Goal: Task Accomplishment & Management: Manage account settings

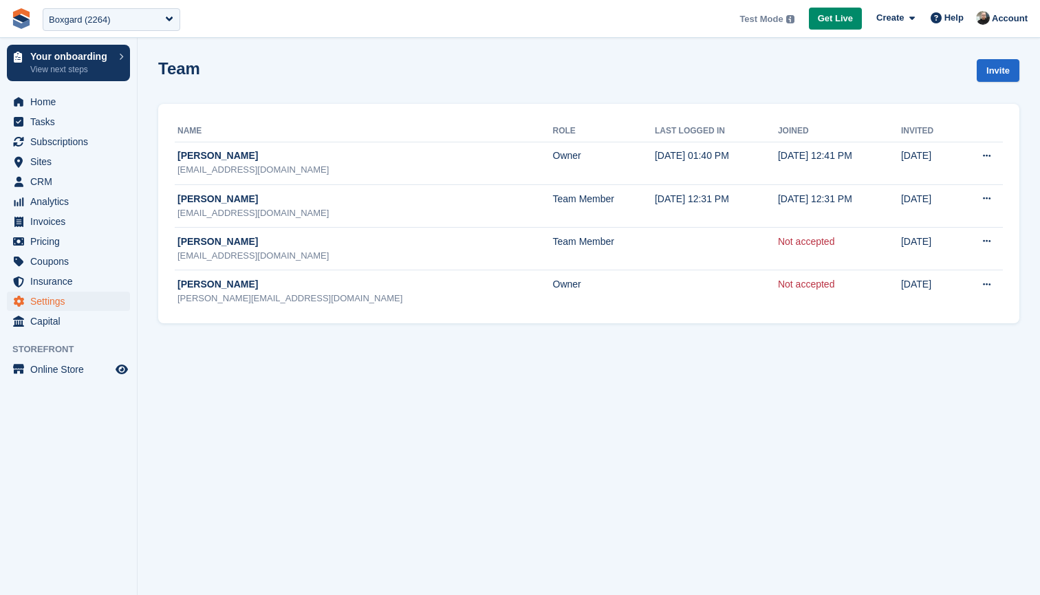
click at [100, 16] on div "Boxgard (2264)" at bounding box center [80, 20] width 62 height 14
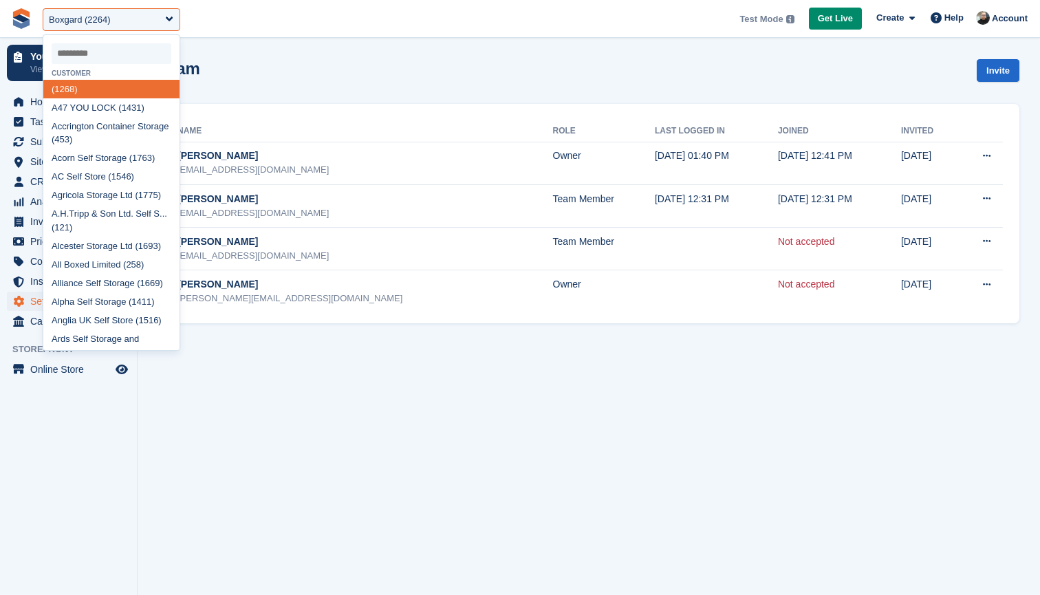
click at [91, 45] on input "select-one" at bounding box center [112, 53] width 120 height 21
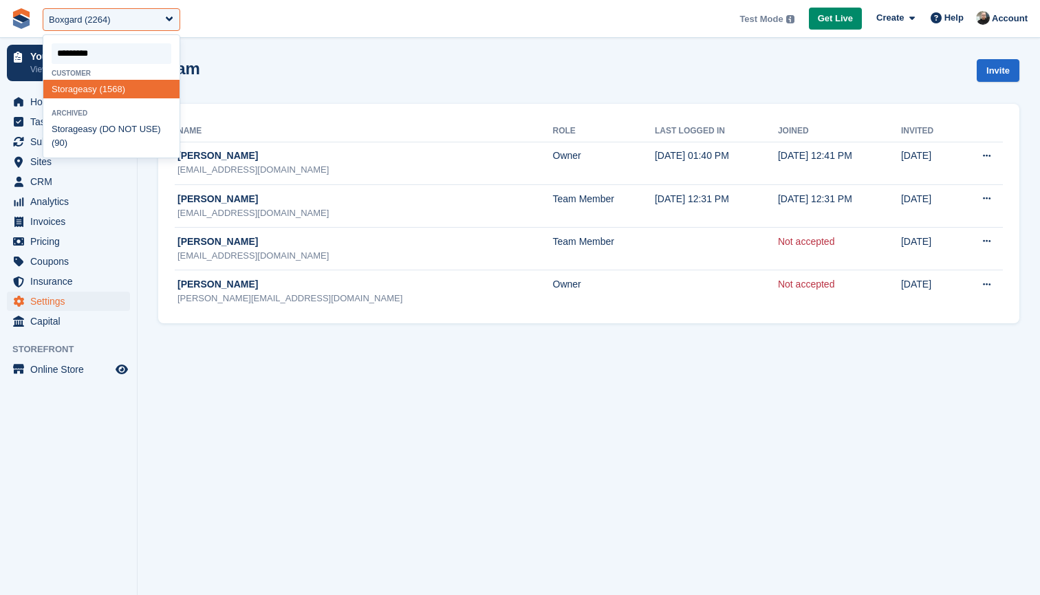
type input "**********"
click at [78, 88] on span "Storageasy" at bounding box center [74, 89] width 45 height 10
select select "****"
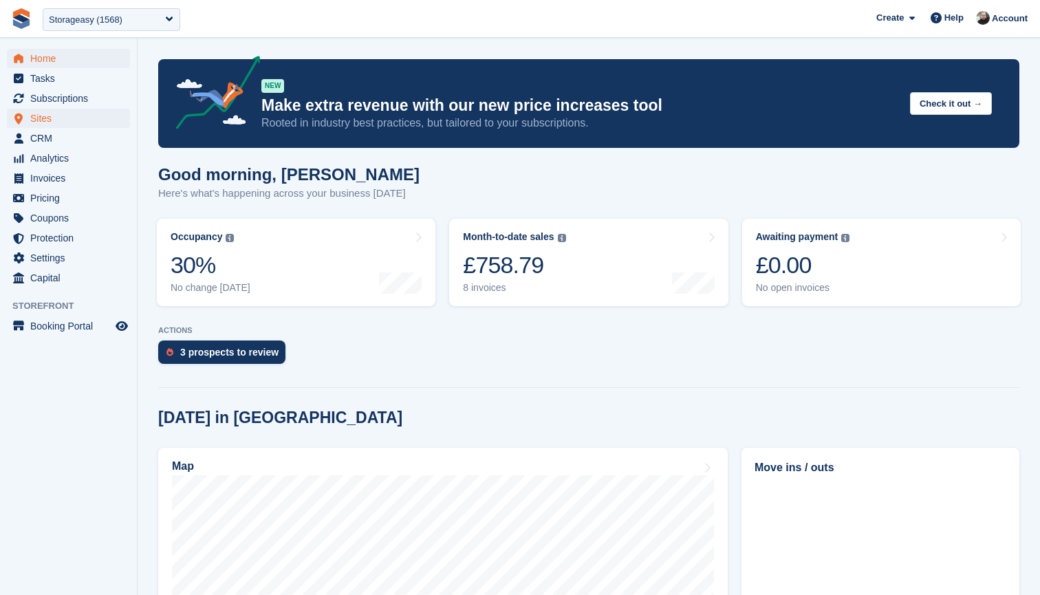
click at [61, 118] on span "Sites" at bounding box center [71, 118] width 83 height 19
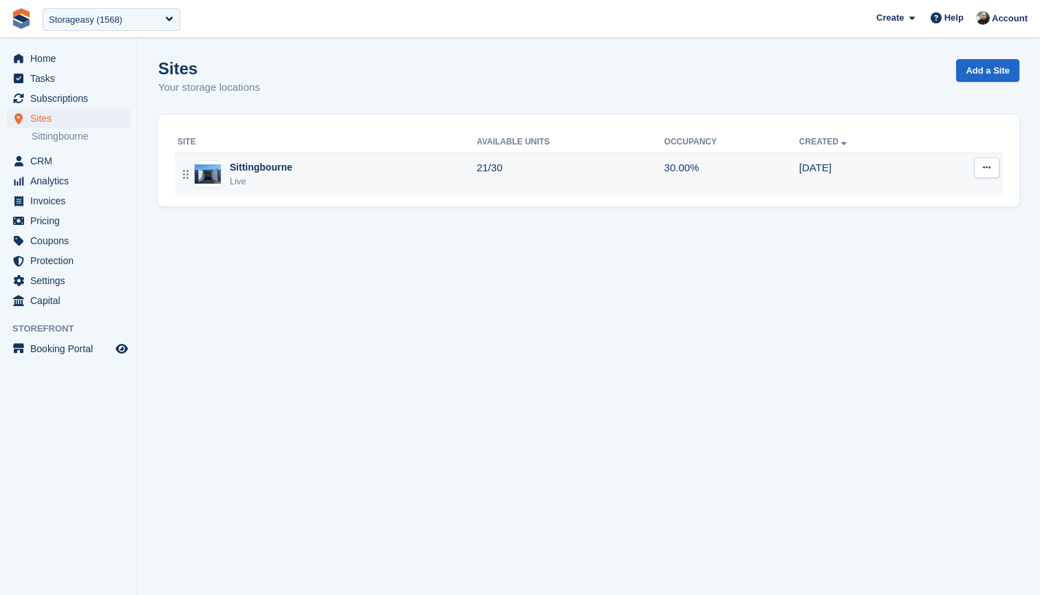
click at [366, 178] on div "Sittingbourne Live" at bounding box center [326, 174] width 299 height 28
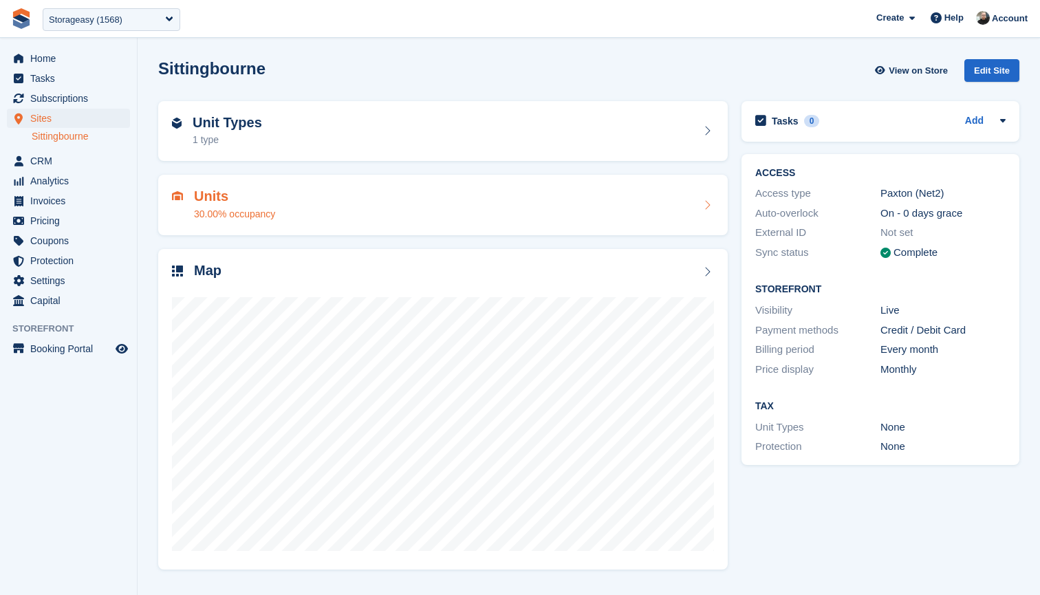
click at [491, 201] on div "Units 30.00% occupancy" at bounding box center [443, 204] width 542 height 33
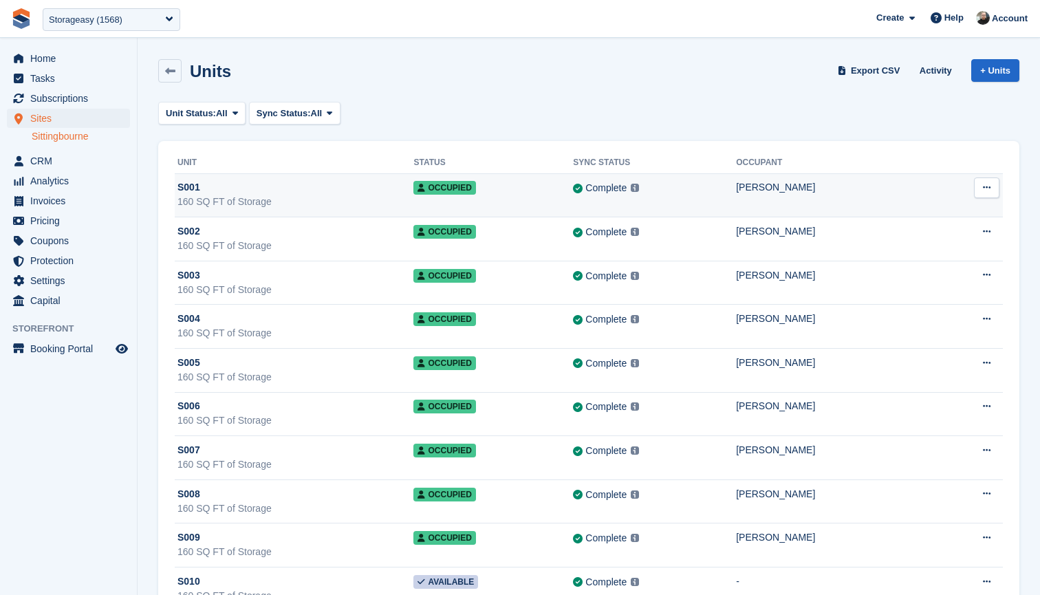
click at [316, 197] on div "160 SQ FT of Storage" at bounding box center [295, 202] width 236 height 14
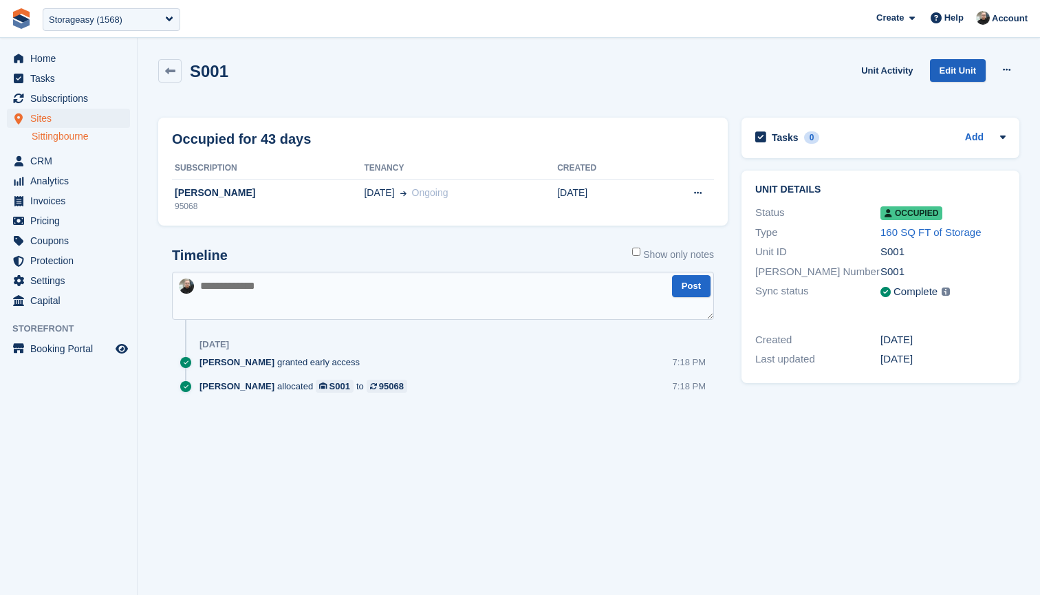
click at [950, 69] on link "Edit Unit" at bounding box center [958, 70] width 56 height 23
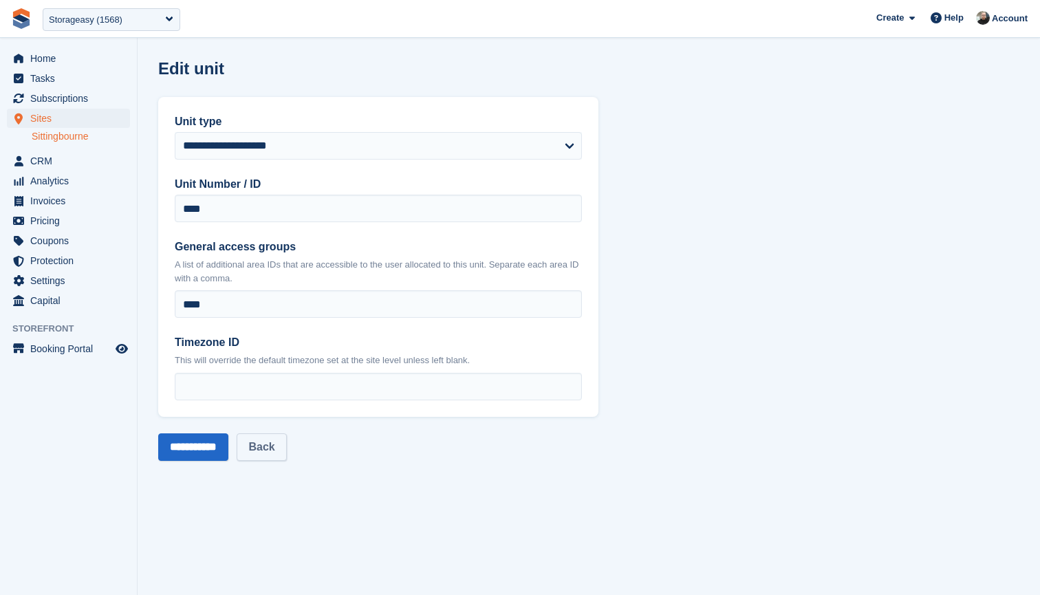
click at [282, 450] on link "Back" at bounding box center [262, 447] width 50 height 28
